Goal: Task Accomplishment & Management: Complete application form

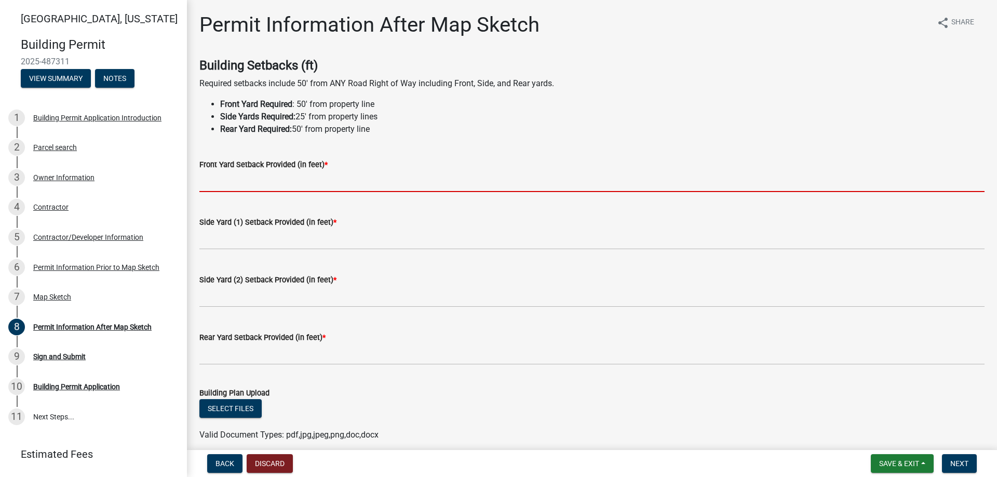
click at [214, 186] on input "text" at bounding box center [591, 181] width 785 height 21
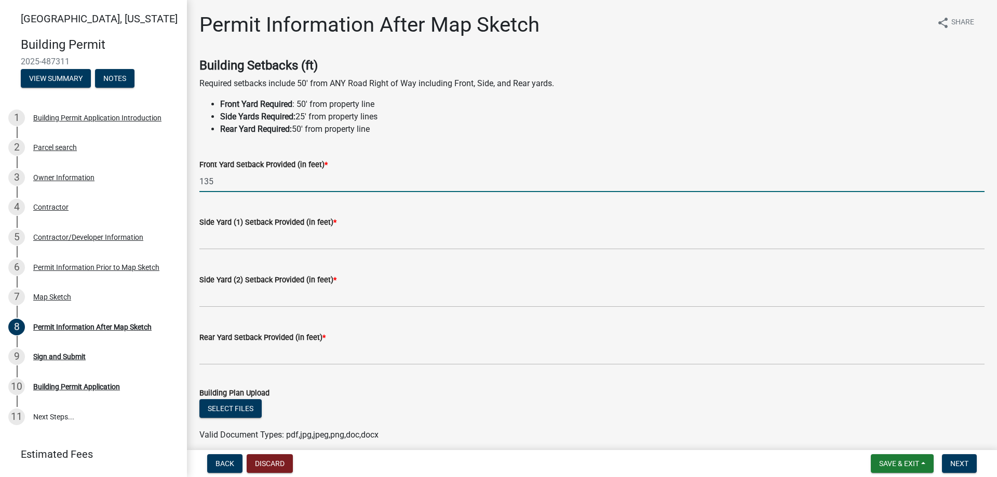
type input "135"
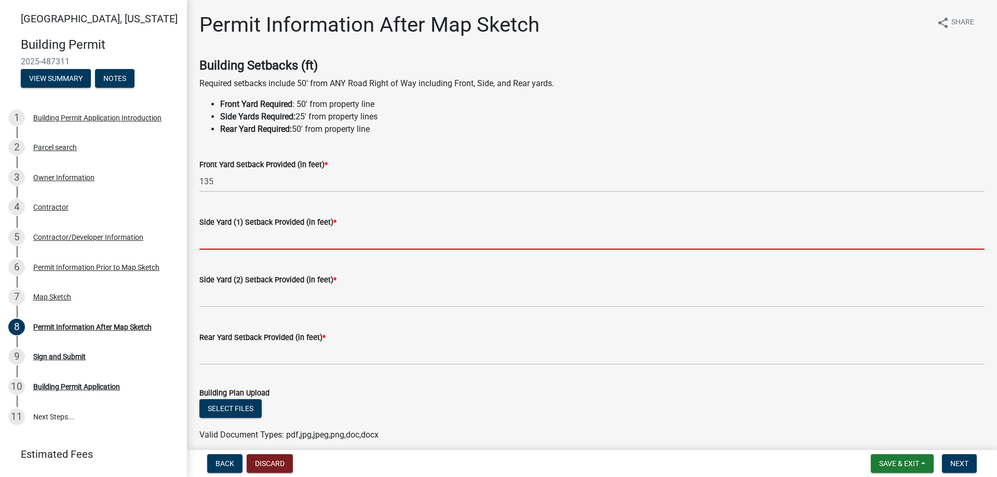
click at [235, 240] on input "text" at bounding box center [591, 238] width 785 height 21
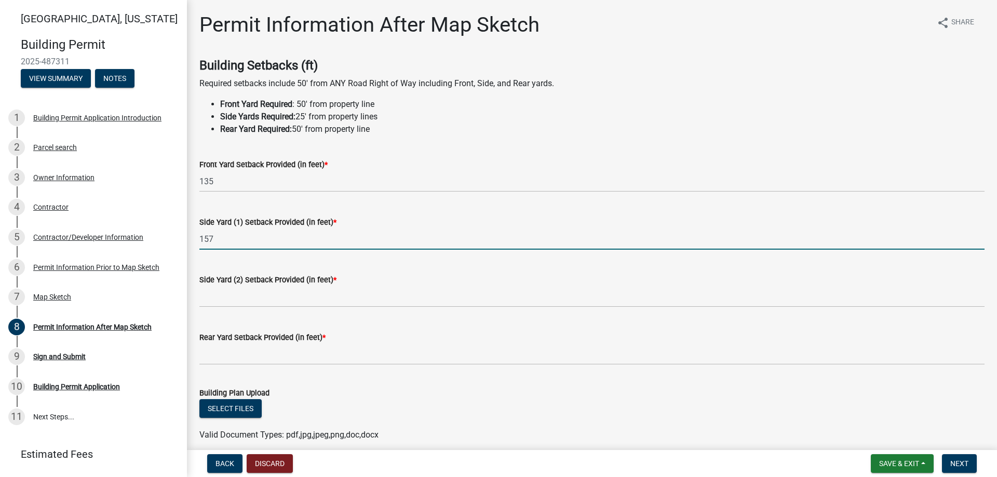
type input "157"
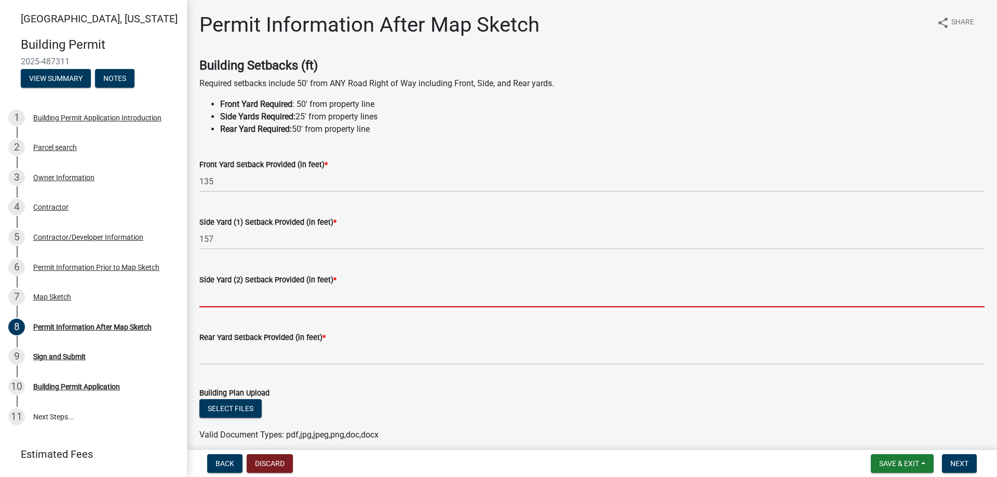
click at [234, 295] on input "text" at bounding box center [591, 296] width 785 height 21
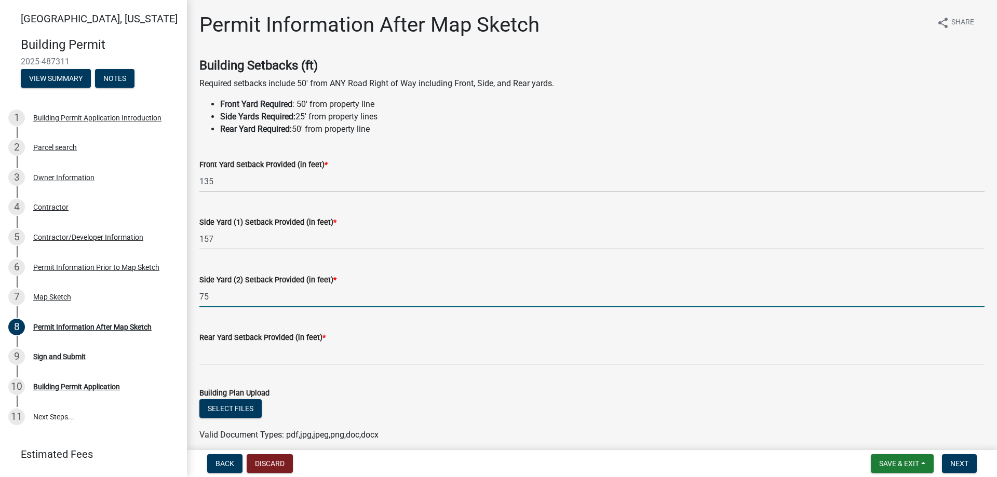
type input "75"
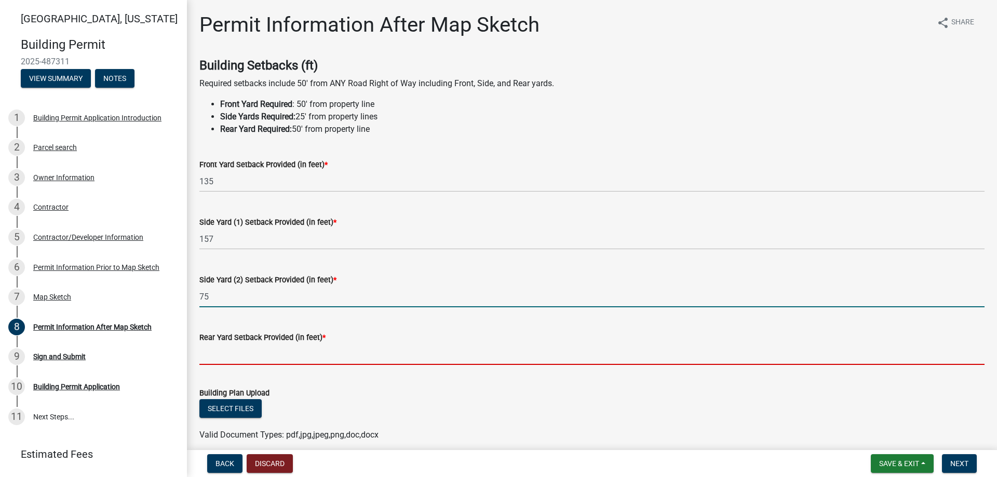
click at [233, 356] on input "text" at bounding box center [591, 354] width 785 height 21
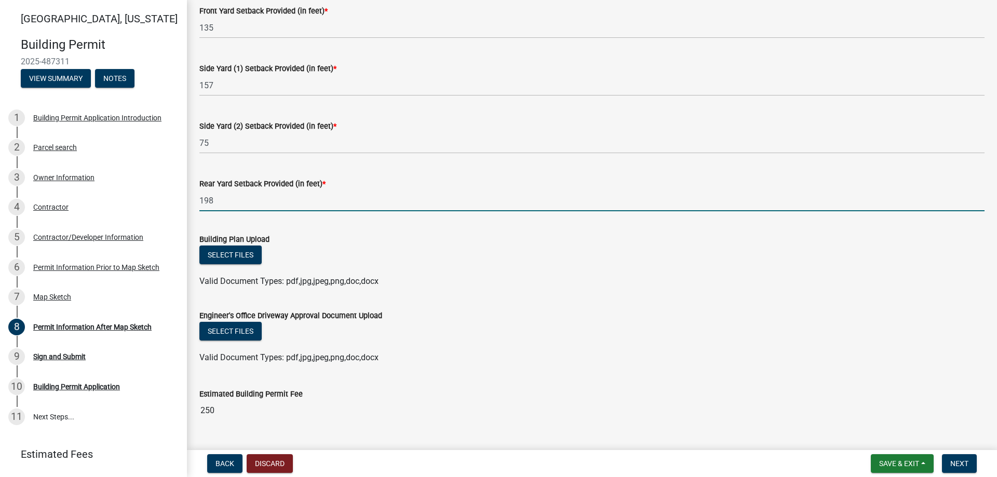
scroll to position [178, 0]
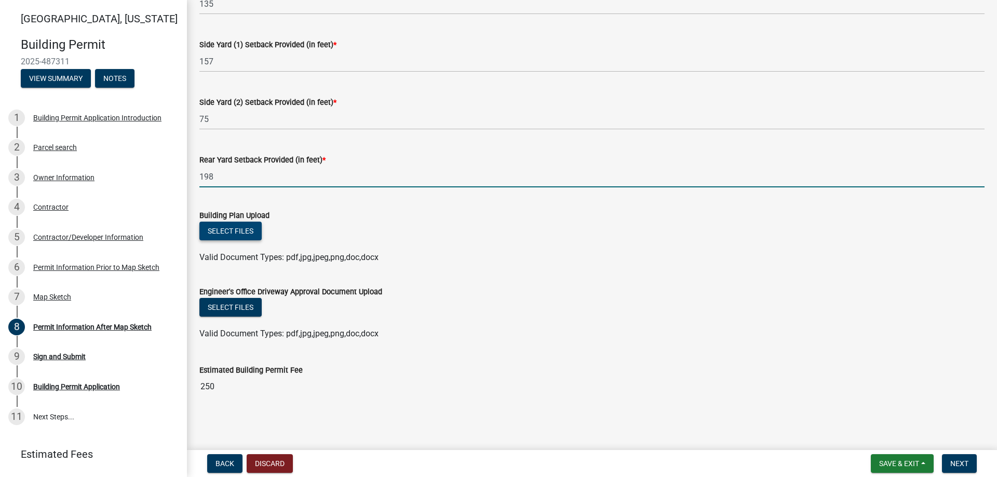
type input "198"
click at [236, 225] on button "Select files" at bounding box center [230, 231] width 62 height 19
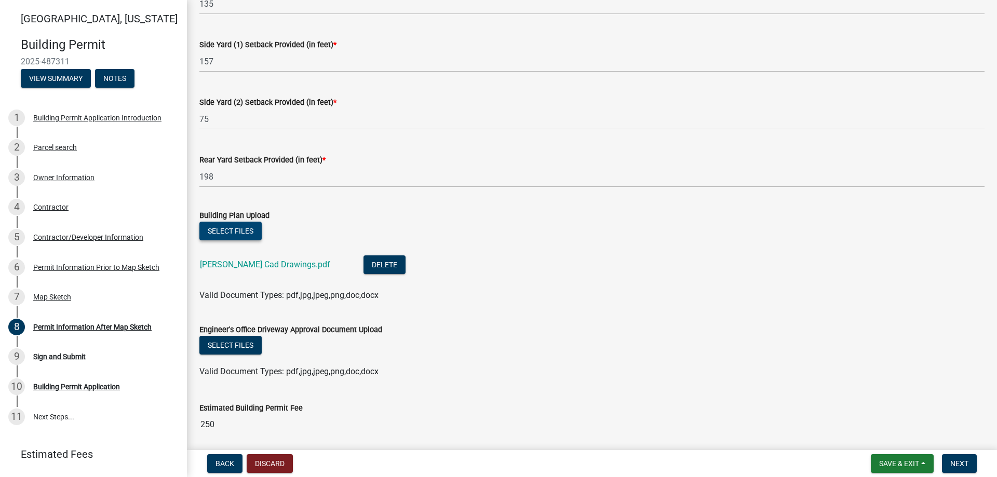
scroll to position [217, 0]
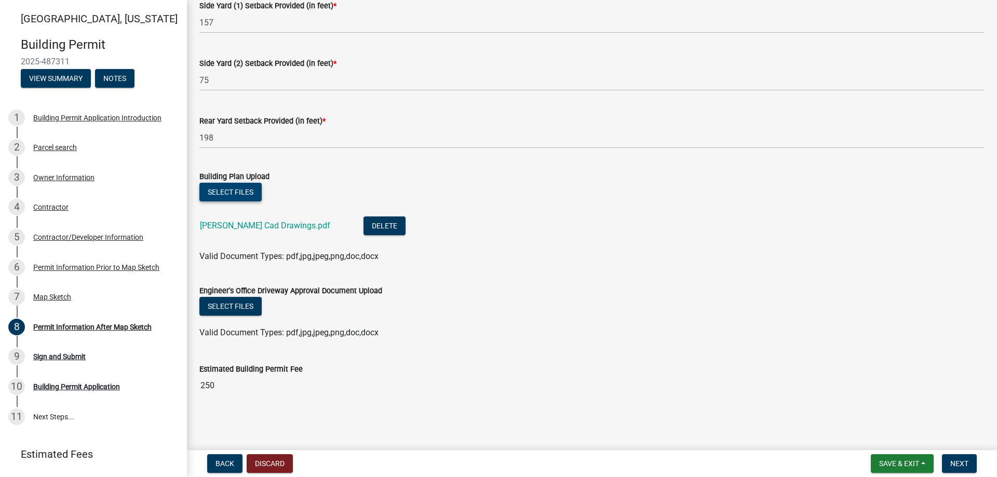
click at [230, 190] on button "Select files" at bounding box center [230, 192] width 62 height 19
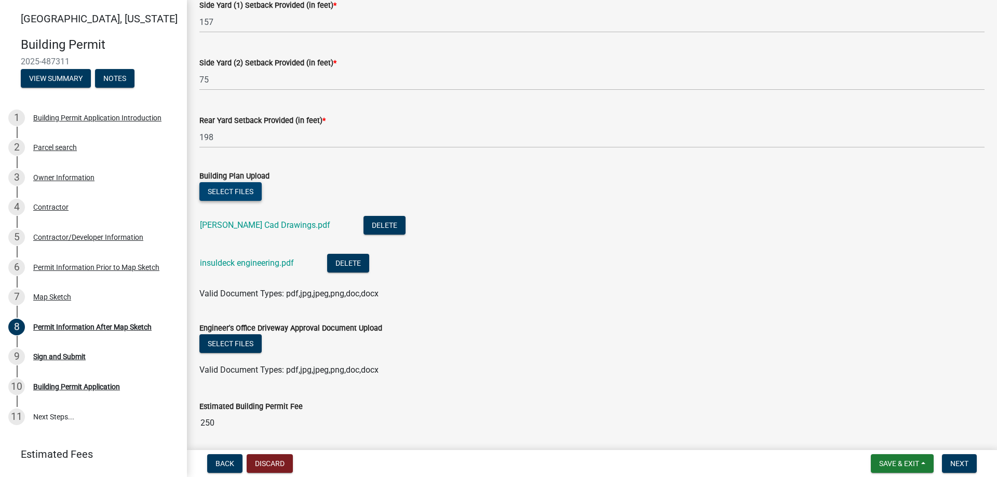
click at [235, 193] on button "Select files" at bounding box center [230, 191] width 62 height 19
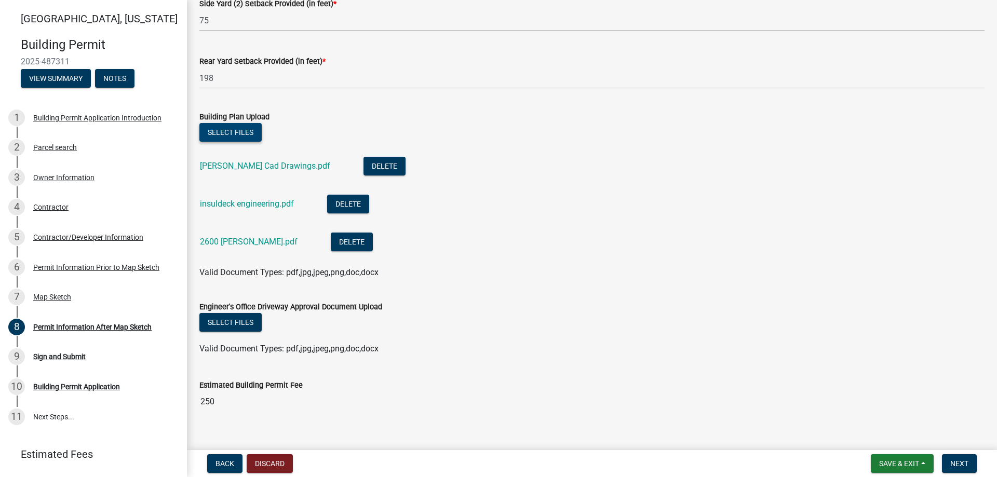
scroll to position [293, 0]
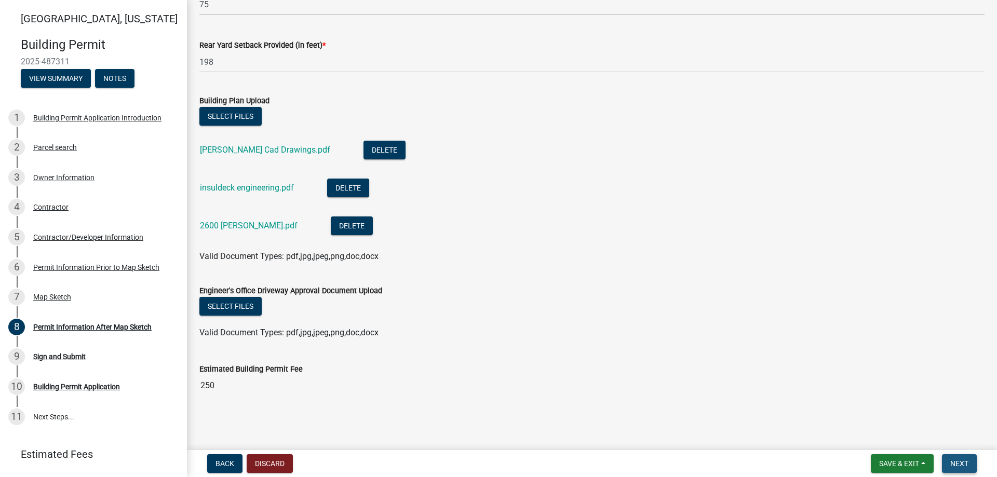
click at [956, 466] on span "Next" at bounding box center [959, 463] width 18 height 8
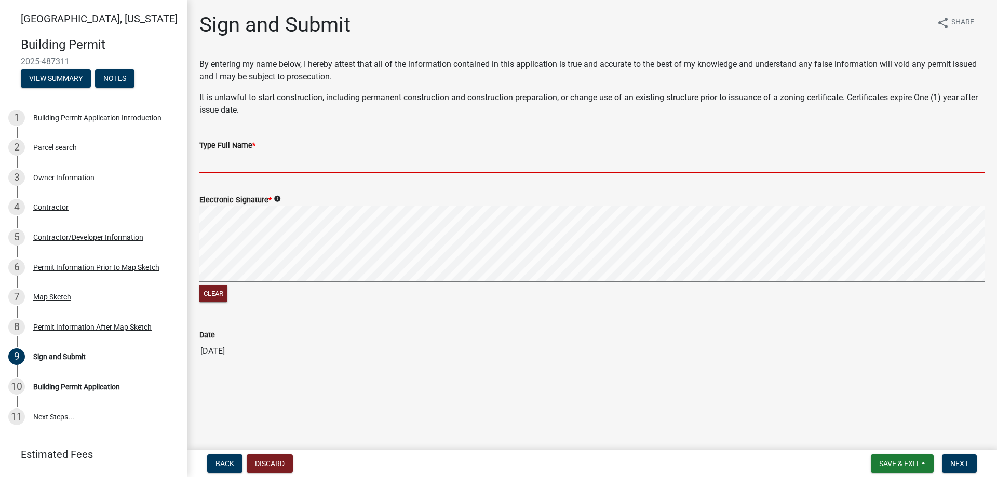
click at [235, 157] on input "Type Full Name *" at bounding box center [591, 162] width 785 height 21
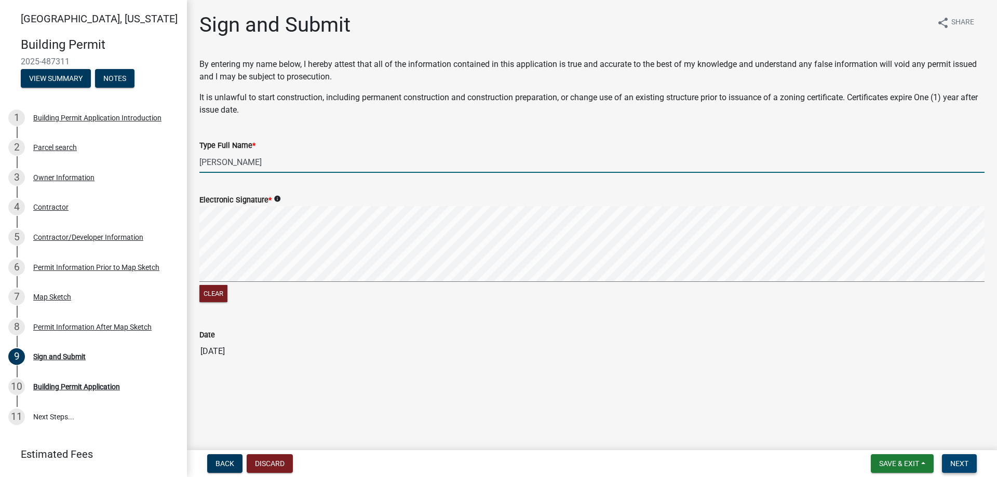
type input "[PERSON_NAME]"
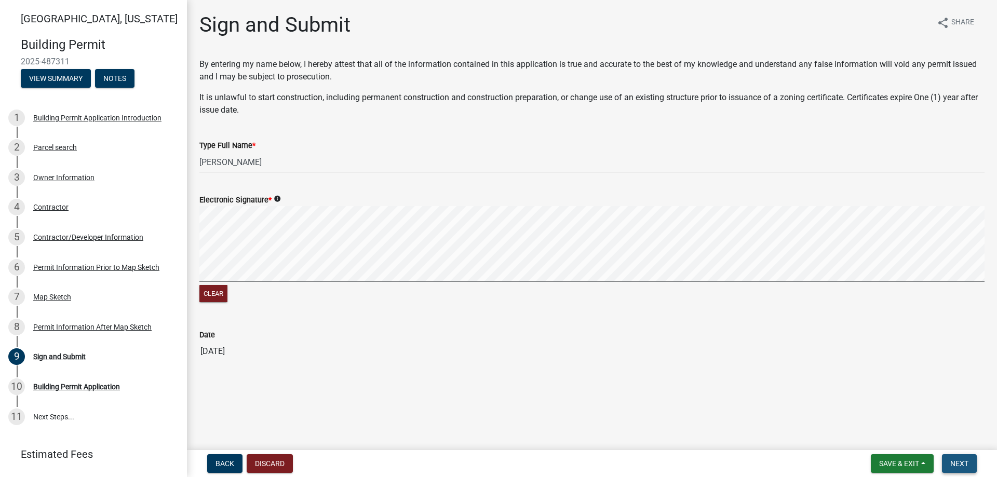
click at [958, 462] on span "Next" at bounding box center [959, 463] width 18 height 8
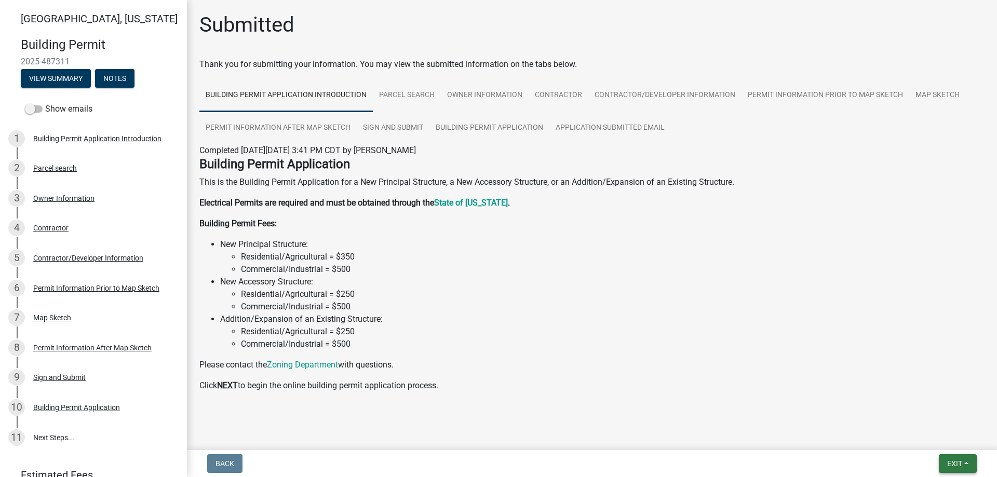
click at [949, 461] on span "Exit" at bounding box center [954, 463] width 15 height 8
